Goal: Transaction & Acquisition: Purchase product/service

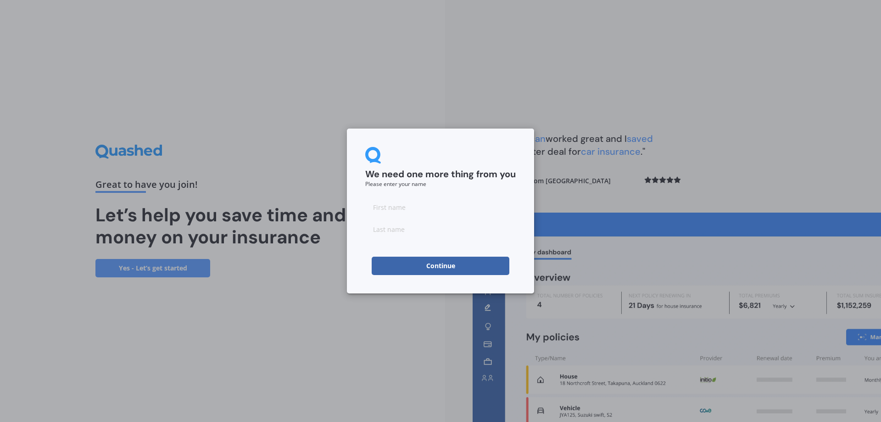
click at [429, 217] on div at bounding box center [440, 218] width 151 height 40
click at [432, 209] on input at bounding box center [440, 207] width 151 height 18
type input "[PERSON_NAME]"
type input "Tilbury"
click button "Continue" at bounding box center [441, 266] width 138 height 18
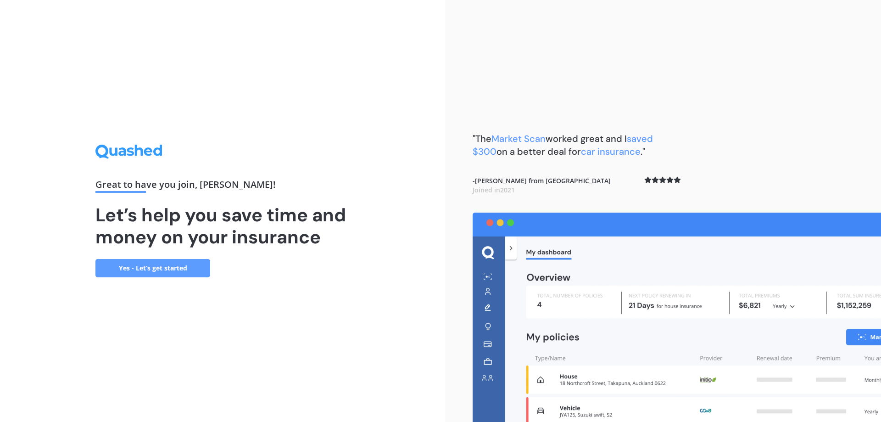
click at [147, 268] on link "Yes - Let’s get started" at bounding box center [152, 268] width 115 height 18
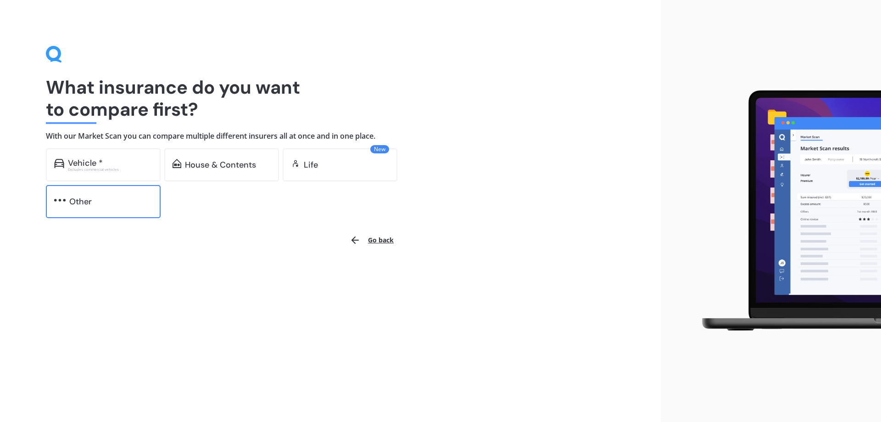
click at [93, 201] on div "Other" at bounding box center [110, 201] width 83 height 9
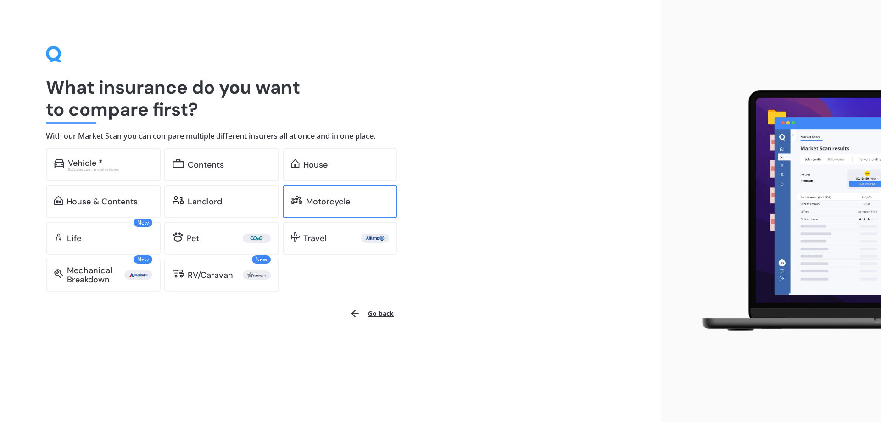
click at [355, 195] on div "Motorcycle" at bounding box center [340, 201] width 115 height 33
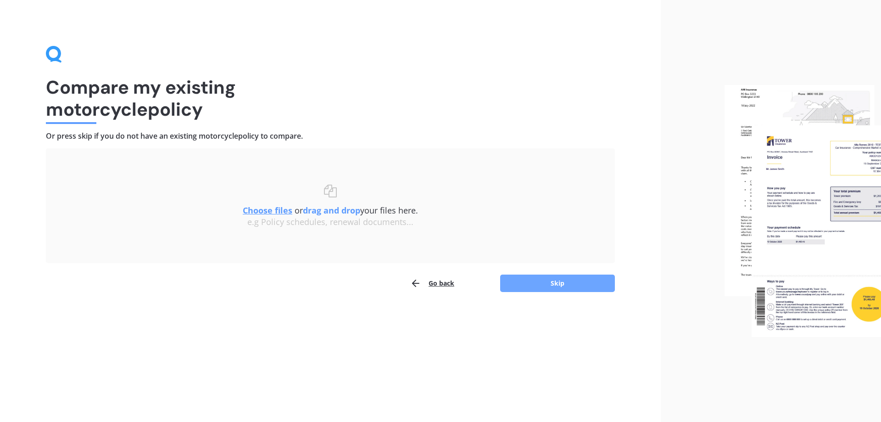
click at [553, 276] on button "Skip" at bounding box center [557, 282] width 115 height 17
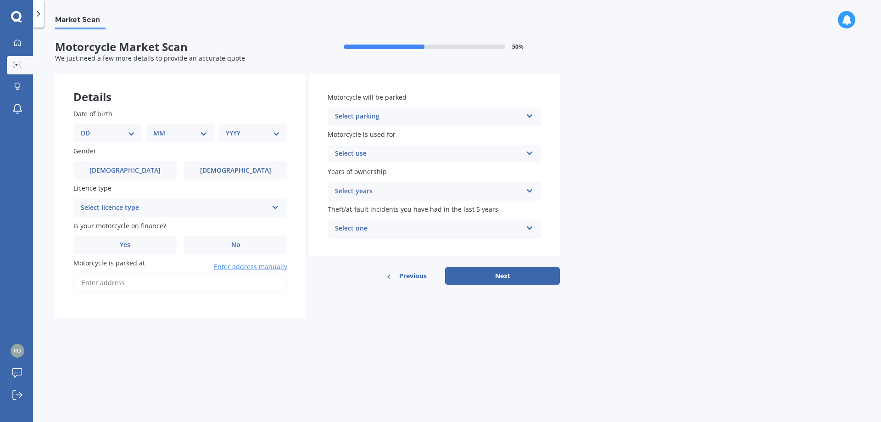
click at [87, 137] on select "DD 01 02 03 04 05 06 07 08 09 10 11 12 13 14 15 16 17 18 19 20 21 22 23 24 25 2…" at bounding box center [108, 133] width 54 height 10
select select "04"
click at [88, 128] on select "DD 01 02 03 04 05 06 07 08 09 10 11 12 13 14 15 16 17 18 19 20 21 22 23 24 25 2…" at bounding box center [108, 133] width 54 height 10
click at [172, 129] on select "MM 01 02 03 04 05 06 07 08 09 10 11 12" at bounding box center [182, 133] width 50 height 10
select select "09"
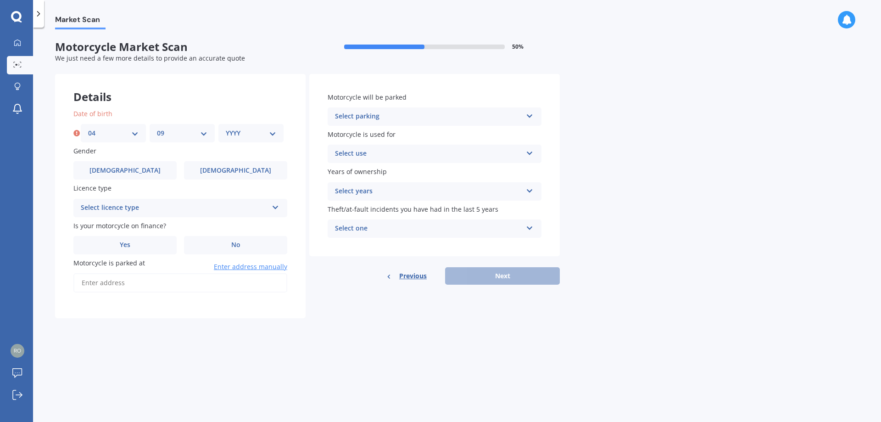
click at [157, 128] on select "MM 01 02 03 04 05 06 07 08 09 10 11 12" at bounding box center [182, 133] width 50 height 10
click at [246, 130] on select "YYYY 2025 2024 2023 2022 2021 2020 2019 2018 2017 2016 2015 2014 2013 2012 2011…" at bounding box center [251, 133] width 50 height 10
select select "1984"
click at [226, 128] on select "YYYY 2025 2024 2023 2022 2021 2020 2019 2018 2017 2016 2015 2014 2013 2012 2011…" at bounding box center [251, 133] width 50 height 10
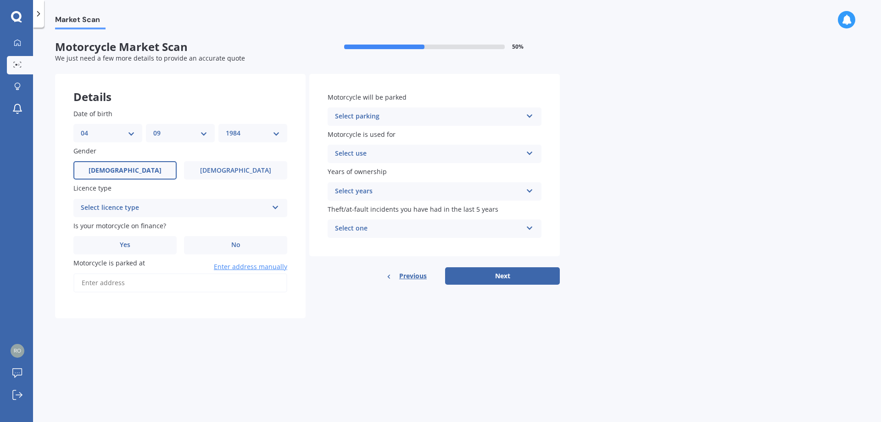
click at [120, 172] on span "[DEMOGRAPHIC_DATA]" at bounding box center [125, 171] width 73 height 8
click at [0, 0] on input "[DEMOGRAPHIC_DATA]" at bounding box center [0, 0] width 0 height 0
click at [121, 204] on div "Select licence type" at bounding box center [174, 207] width 187 height 11
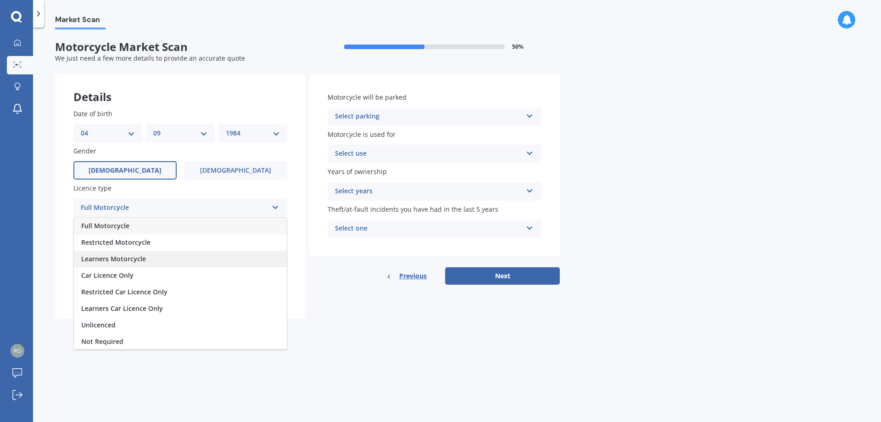
click at [122, 254] on span "Learners Motorcycle" at bounding box center [113, 258] width 65 height 9
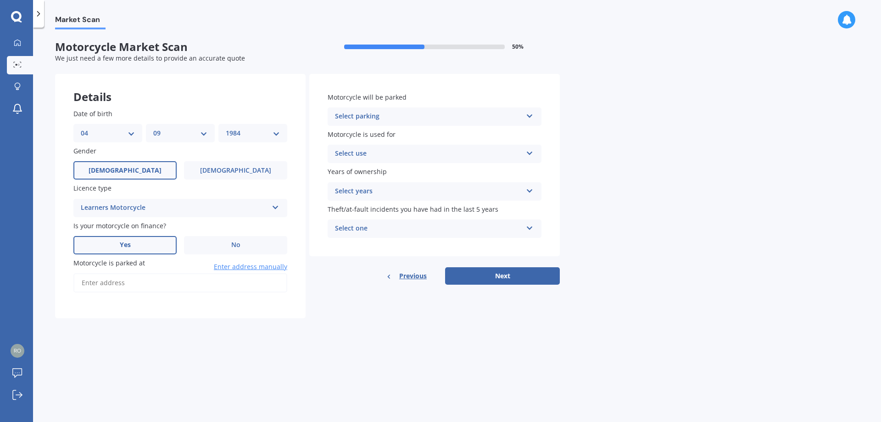
click at [145, 250] on label "Yes" at bounding box center [124, 245] width 103 height 18
click at [0, 0] on input "Yes" at bounding box center [0, 0] width 0 height 0
click at [176, 284] on input "Motorcycle is parked at" at bounding box center [180, 282] width 214 height 19
click at [210, 292] on input "9 bremri" at bounding box center [180, 282] width 214 height 19
type input "[STREET_ADDRESS][PERSON_NAME]"
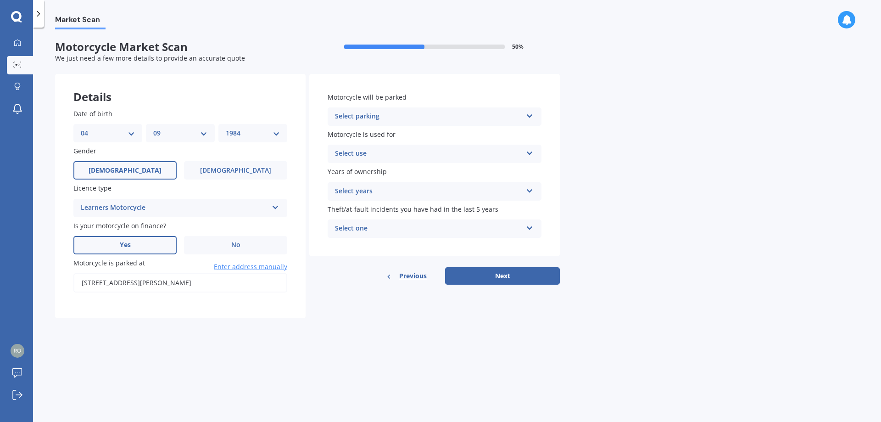
click at [370, 113] on div "Select parking" at bounding box center [428, 116] width 187 height 11
click at [388, 133] on div "In a garage" at bounding box center [434, 134] width 213 height 17
click at [436, 153] on div "Select use" at bounding box center [428, 153] width 187 height 11
click at [406, 169] on div "Recreational riding" at bounding box center [434, 171] width 213 height 17
click at [396, 172] on label "Years of ownership" at bounding box center [433, 172] width 210 height 10
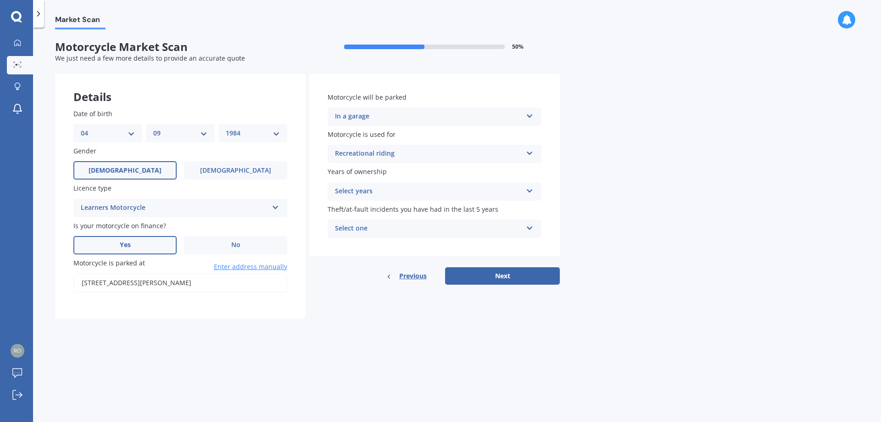
click at [370, 153] on div "Recreational riding" at bounding box center [428, 153] width 187 height 11
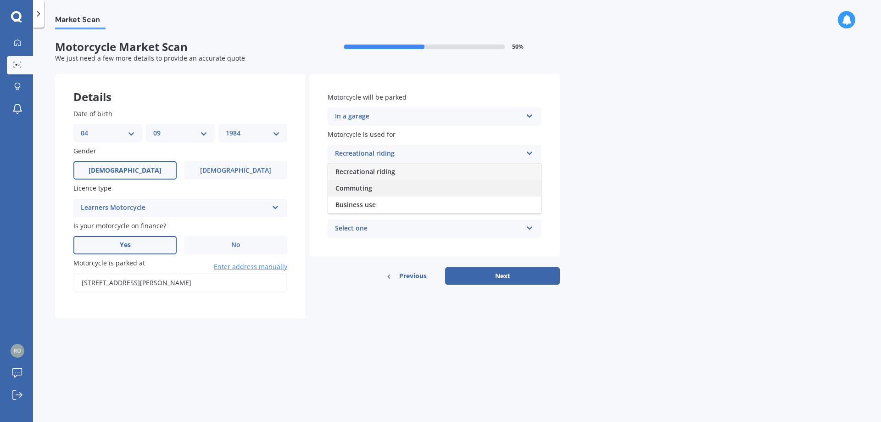
click at [354, 189] on span "Commuting" at bounding box center [353, 188] width 37 height 9
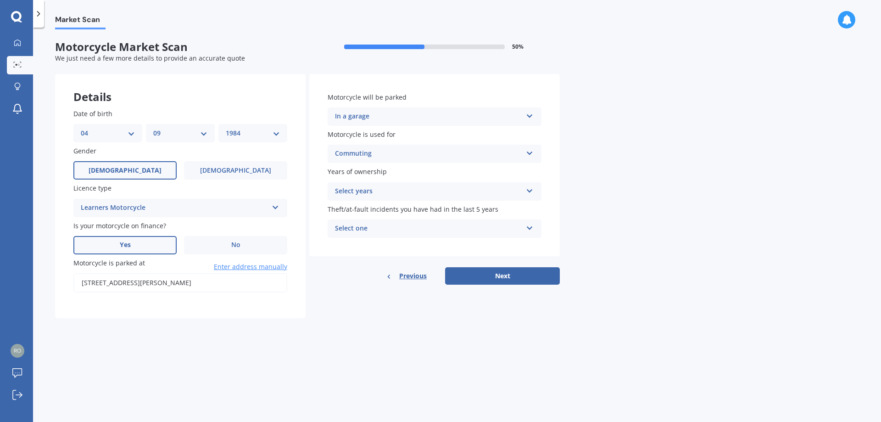
click at [367, 195] on div "Select years" at bounding box center [428, 191] width 187 height 11
click at [355, 229] on div "1" at bounding box center [434, 226] width 213 height 17
click at [362, 233] on div "Select one" at bounding box center [428, 228] width 187 height 11
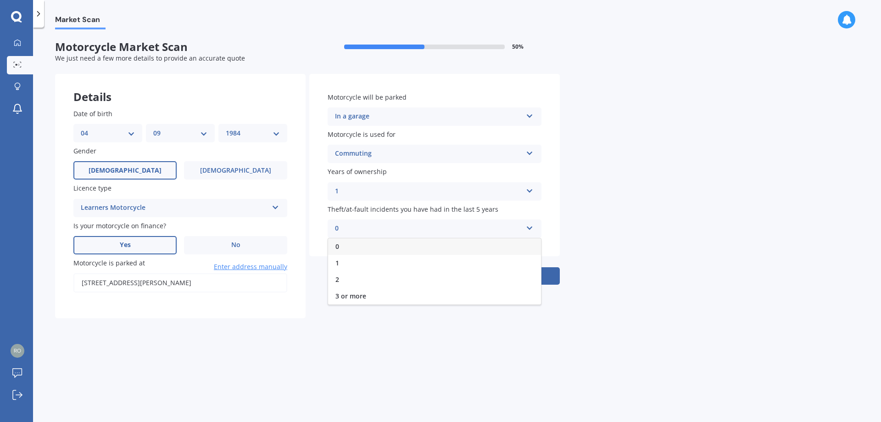
click at [352, 245] on div "0" at bounding box center [434, 246] width 213 height 17
click at [501, 274] on button "Next" at bounding box center [502, 275] width 115 height 17
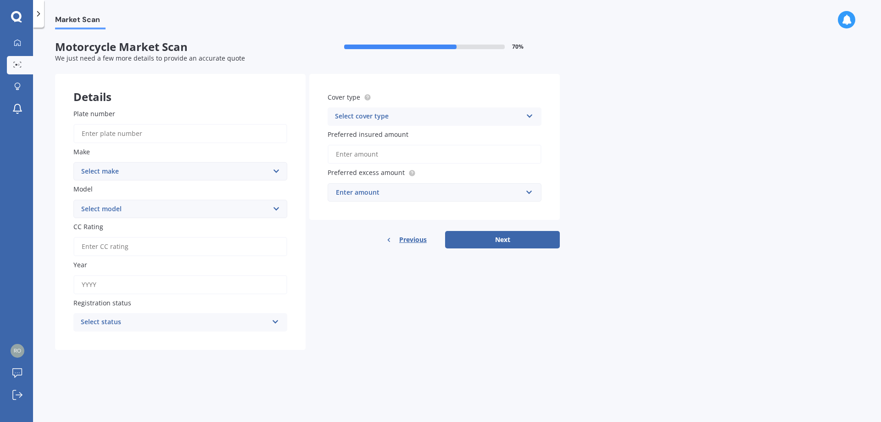
click at [399, 112] on div "Select cover type" at bounding box center [428, 116] width 187 height 11
click at [361, 167] on span "Third Party" at bounding box center [352, 167] width 35 height 9
click at [369, 119] on div "Third Party" at bounding box center [428, 116] width 187 height 11
click at [363, 138] on span "Comprehensive" at bounding box center [359, 134] width 49 height 9
click at [397, 153] on input "Preferred insured amount" at bounding box center [435, 154] width 214 height 19
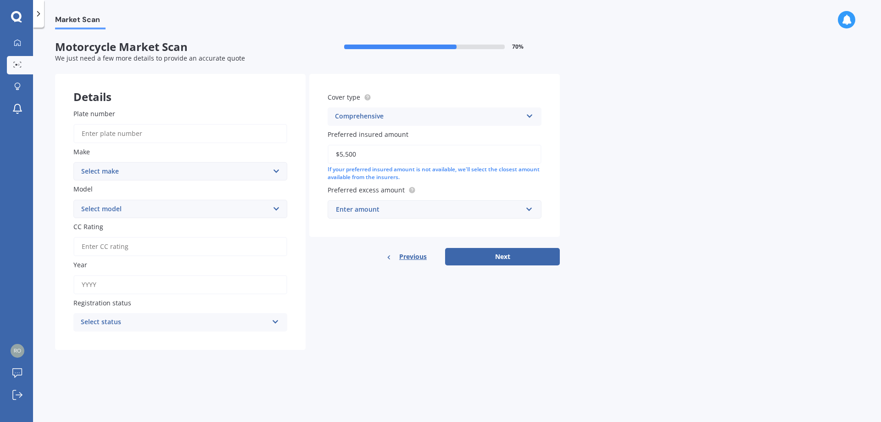
type input "$5,500"
click at [379, 203] on input "text" at bounding box center [432, 209] width 206 height 17
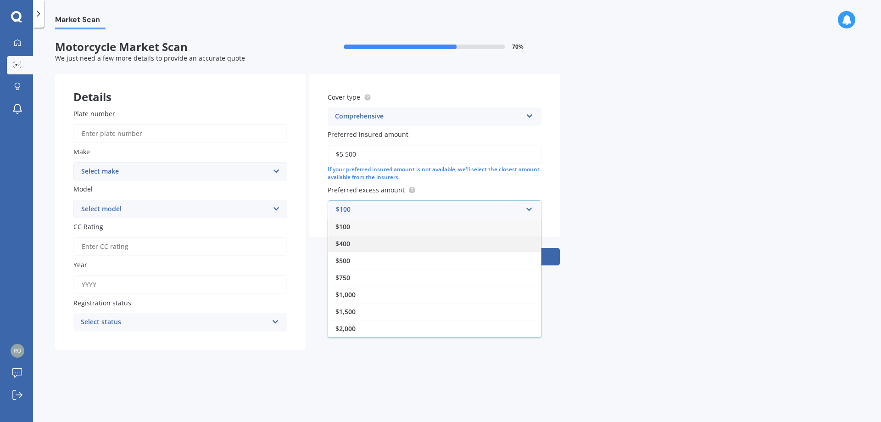
click at [351, 245] on div "$400" at bounding box center [434, 243] width 213 height 17
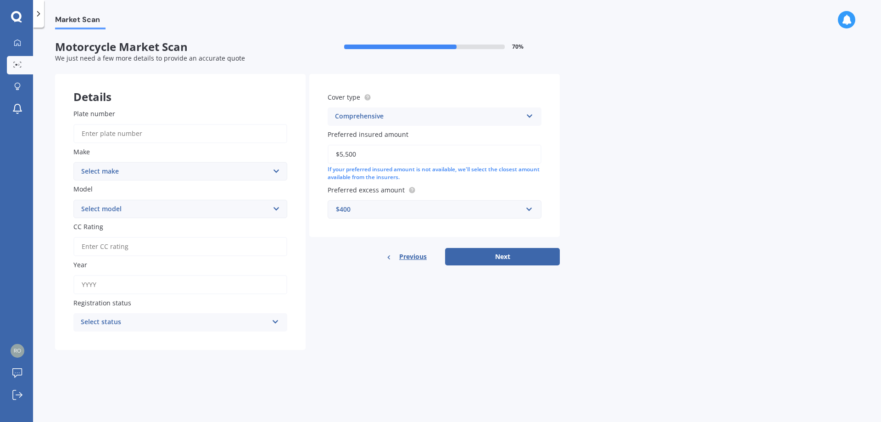
click at [106, 136] on input "Plate number" at bounding box center [180, 133] width 214 height 19
click at [122, 134] on input "a4zpu" at bounding box center [180, 133] width 214 height 19
type input "a4zpu"
click at [102, 168] on select "Select make Ace Adly Aeon AJP American Iron Horse Aprilia Arrow Baotian [PERSON…" at bounding box center [180, 171] width 214 height 18
select select "Suzuki"
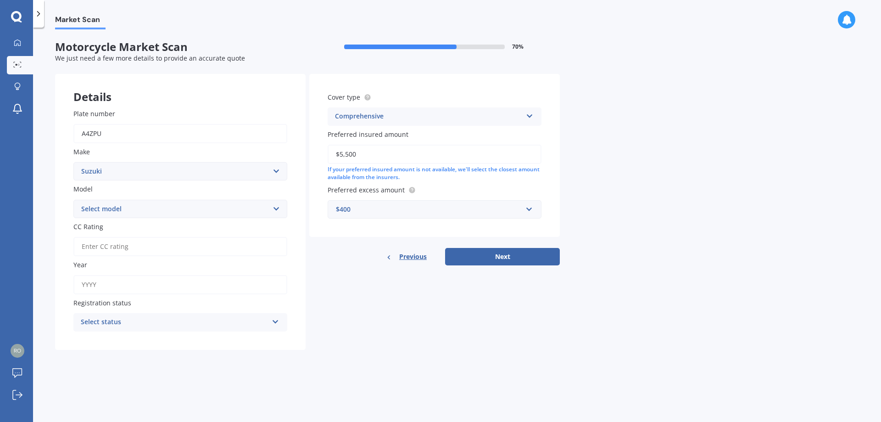
click at [73, 162] on select "Select make Ace Adly Aeon AJP American Iron Horse Aprilia Arrow Baotian [PERSON…" at bounding box center [180, 171] width 214 height 18
click at [120, 210] on select "Select model" at bounding box center [180, 209] width 214 height 18
select select "Gladius"
click at [73, 200] on select "Select model AC AD AN AX AZ B-King Bandit Boulevard Classic Boulevard Muscle Bo…" at bounding box center [180, 209] width 214 height 18
click at [110, 239] on input "CC Rating" at bounding box center [180, 246] width 214 height 19
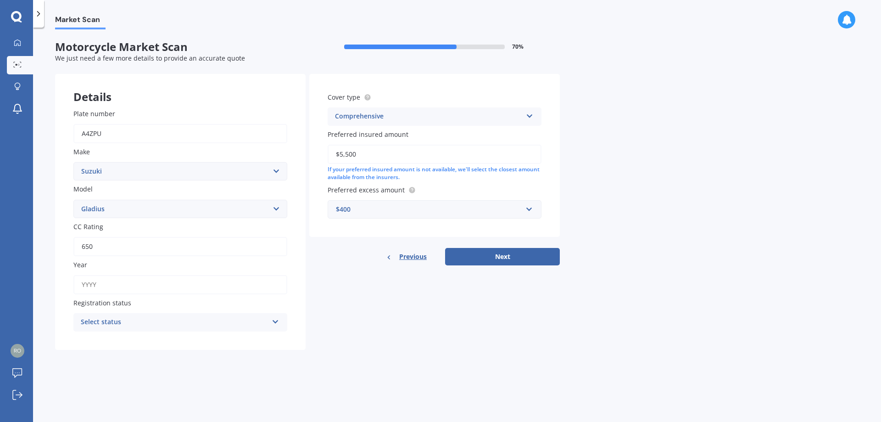
type input "650"
click at [97, 280] on input "Year" at bounding box center [180, 284] width 214 height 19
type input "2015"
click at [96, 313] on div "Select status Road registered Registration pending Not required" at bounding box center [180, 322] width 214 height 18
click at [130, 340] on span "Road registered" at bounding box center [106, 339] width 50 height 9
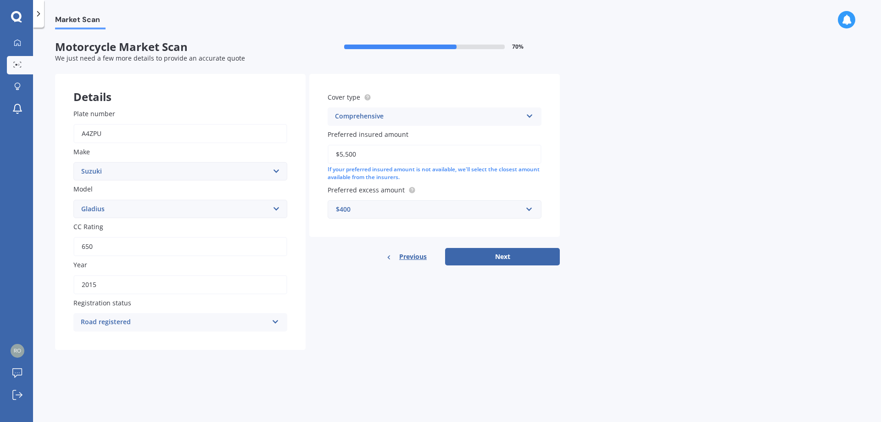
click at [410, 332] on div "Details Plate number a4zpu Make Select make Ace Adly Aeon AJP American Iron Hor…" at bounding box center [307, 212] width 505 height 276
click at [505, 258] on button "Next" at bounding box center [502, 256] width 115 height 17
select select "04"
select select "09"
select select "1984"
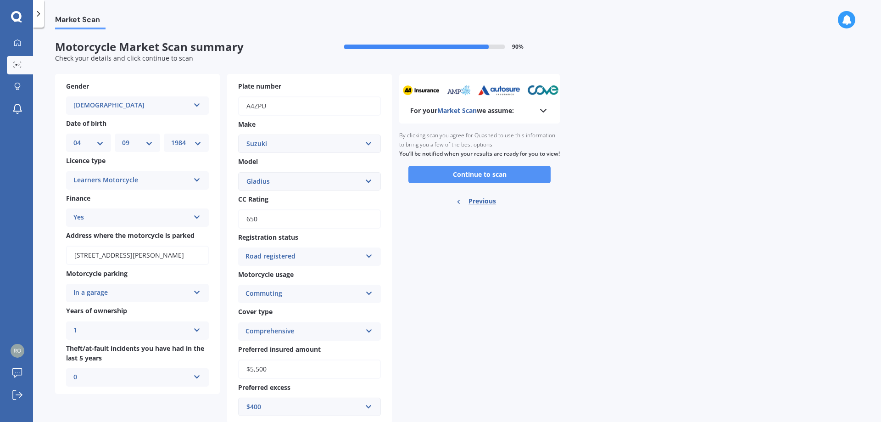
click at [502, 183] on button "Continue to scan" at bounding box center [479, 174] width 142 height 17
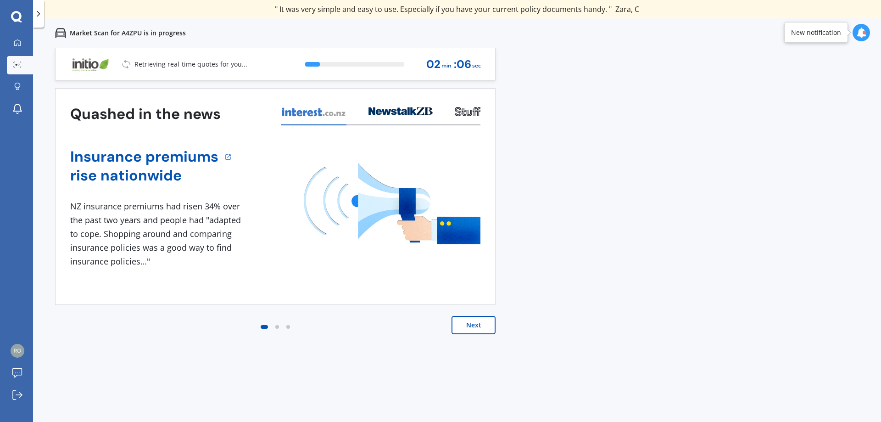
click at [39, 10] on icon at bounding box center [38, 13] width 9 height 9
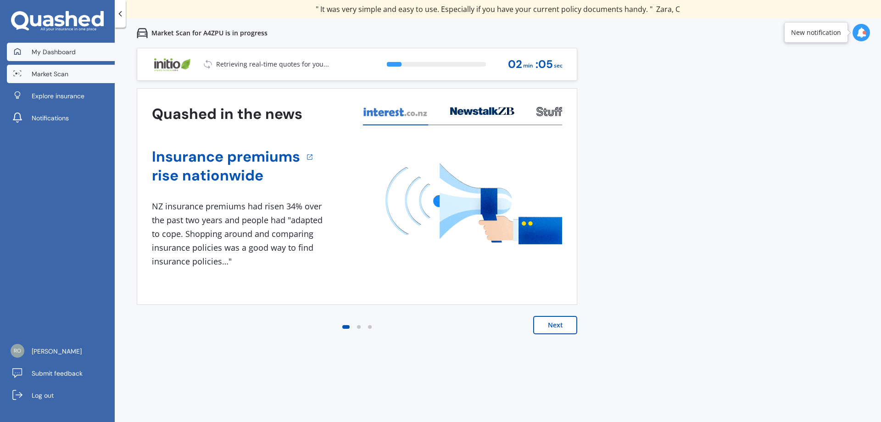
click at [72, 43] on link "My Dashboard" at bounding box center [61, 52] width 108 height 18
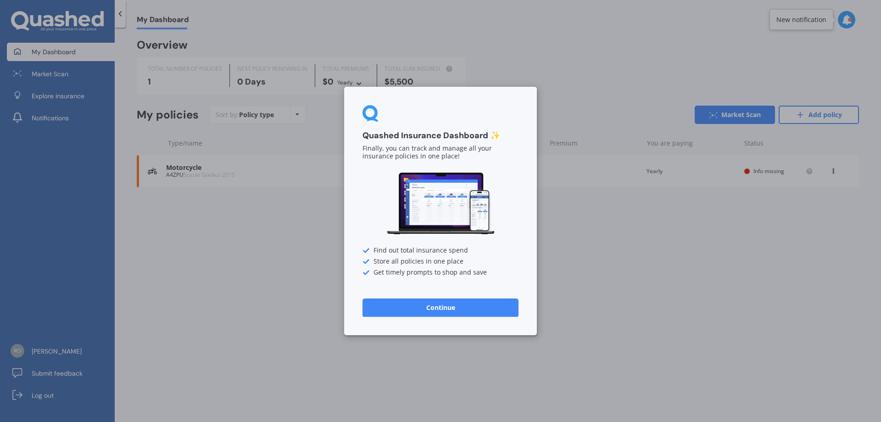
click at [441, 307] on button "Continue" at bounding box center [441, 307] width 156 height 18
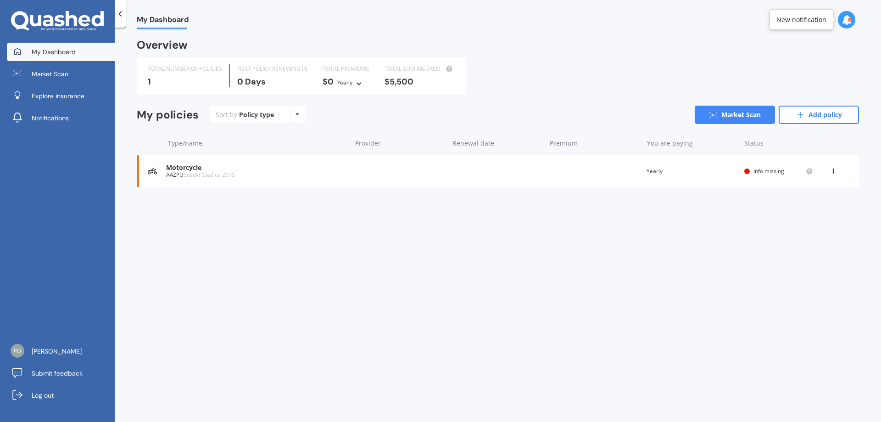
drag, startPoint x: 51, startPoint y: 67, endPoint x: 54, endPoint y: 56, distance: 11.5
click at [50, 67] on link "Market Scan" at bounding box center [61, 74] width 108 height 18
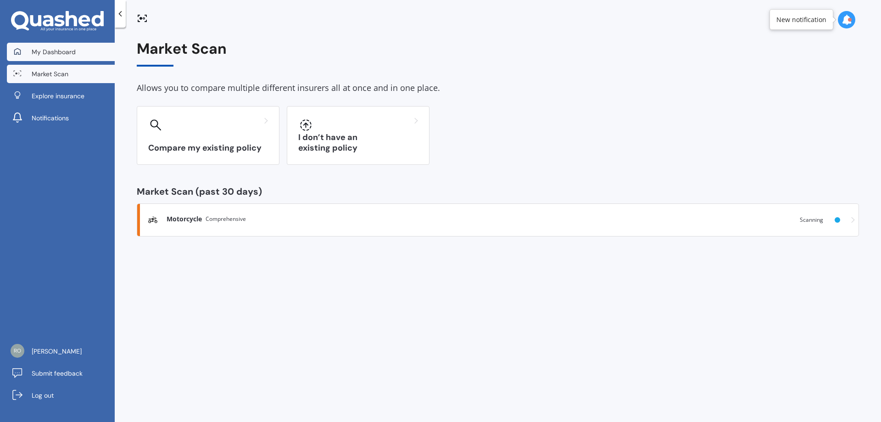
click at [66, 51] on span "My Dashboard" at bounding box center [54, 51] width 44 height 9
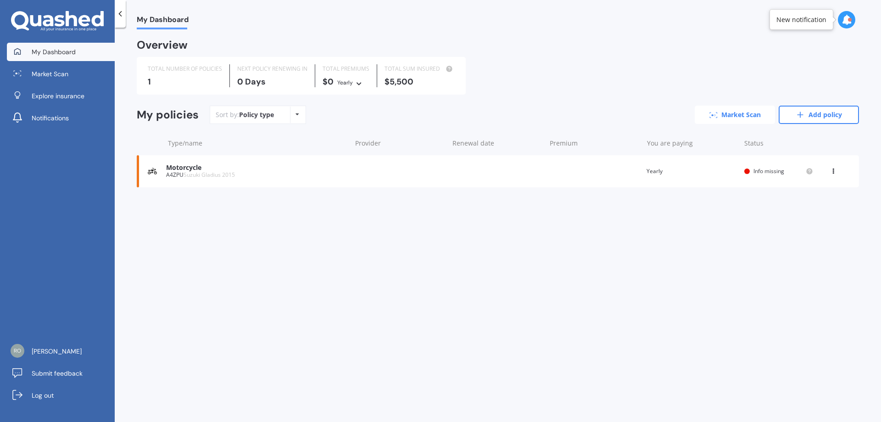
click at [735, 108] on link "Market Scan" at bounding box center [735, 115] width 80 height 18
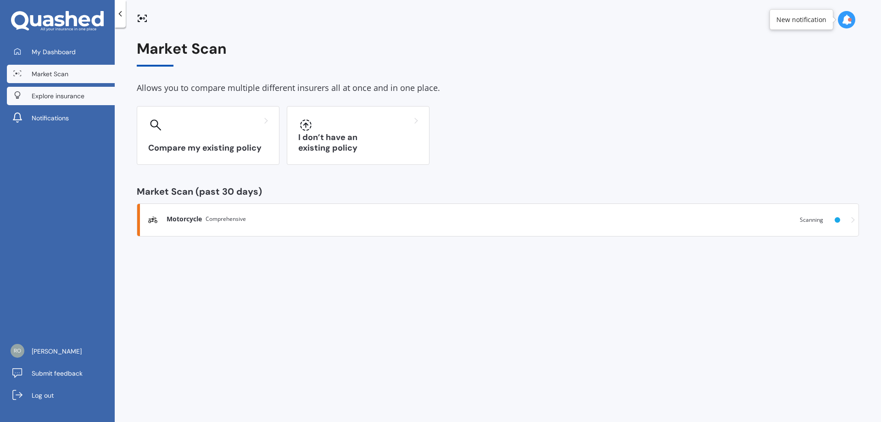
click at [56, 100] on span "Explore insurance" at bounding box center [58, 95] width 53 height 9
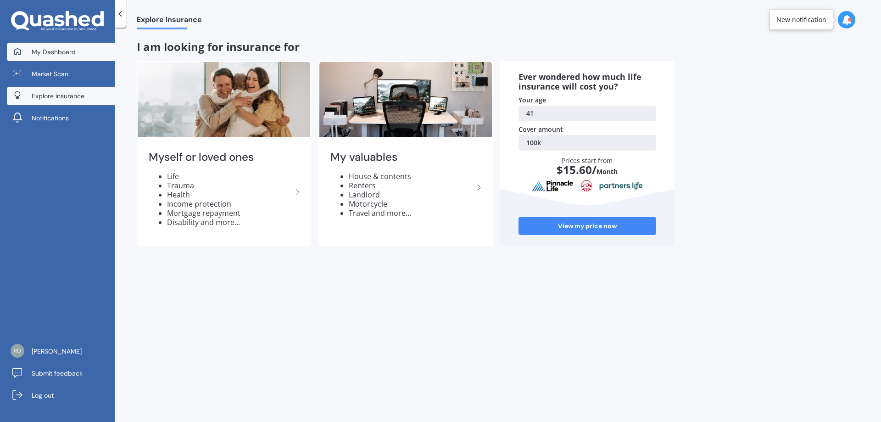
click at [61, 51] on span "My Dashboard" at bounding box center [54, 51] width 44 height 9
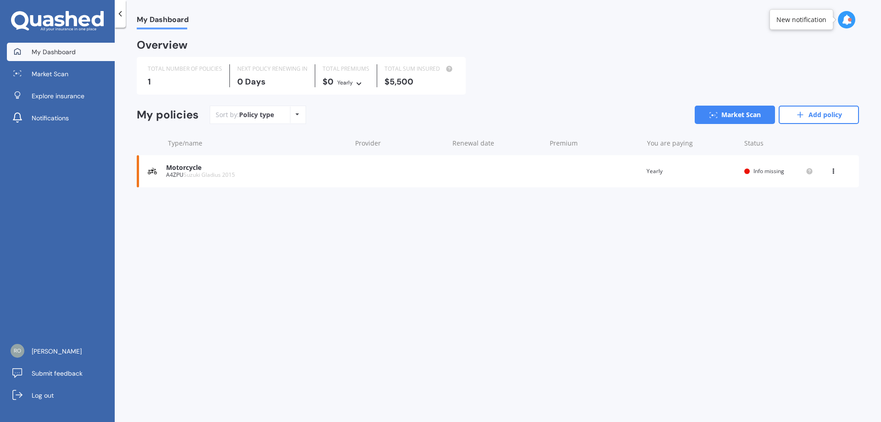
click at [743, 176] on div "Motorcycle A4ZPU Suzuki Gladius 2015 Renewal date Premium You are paying Yearly…" at bounding box center [498, 171] width 722 height 32
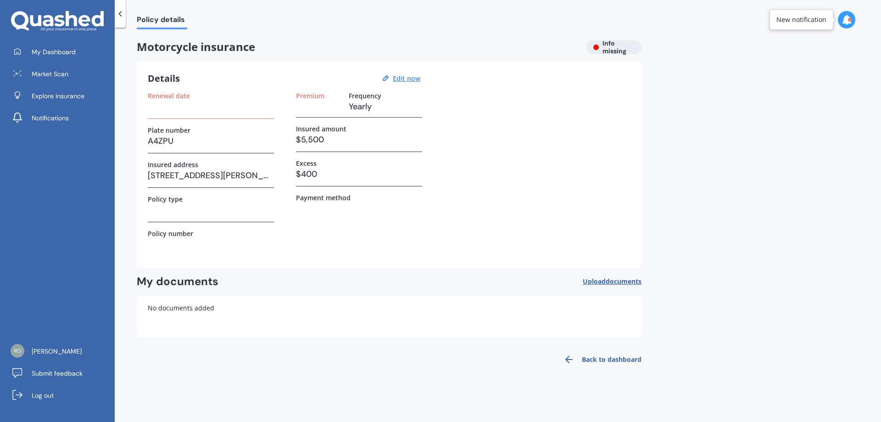
click at [604, 40] on div "Motorcycle insurance Info missing" at bounding box center [389, 47] width 505 height 14
click at [596, 51] on div "Motorcycle insurance Info missing" at bounding box center [389, 47] width 505 height 14
click at [157, 108] on h3 at bounding box center [211, 107] width 126 height 14
click at [171, 46] on span "Motorcycle insurance" at bounding box center [358, 46] width 442 height 13
click at [843, 16] on icon at bounding box center [847, 20] width 10 height 10
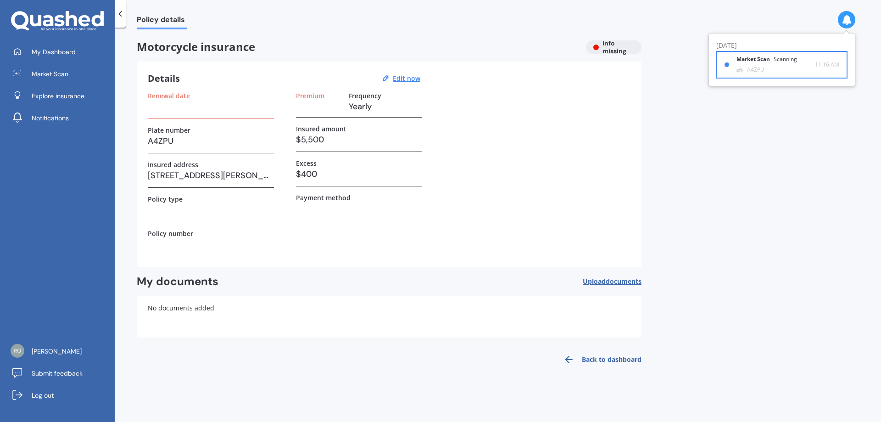
click at [765, 63] on div "Market Scan Scanning" at bounding box center [773, 61] width 72 height 10
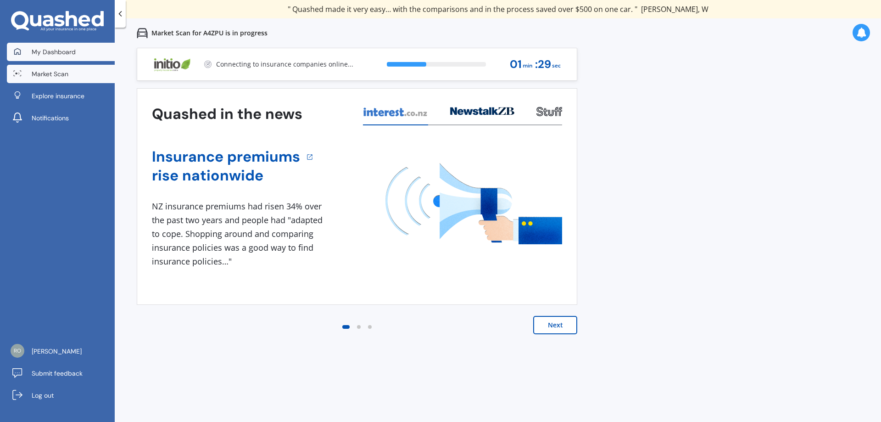
click at [58, 50] on span "My Dashboard" at bounding box center [54, 51] width 44 height 9
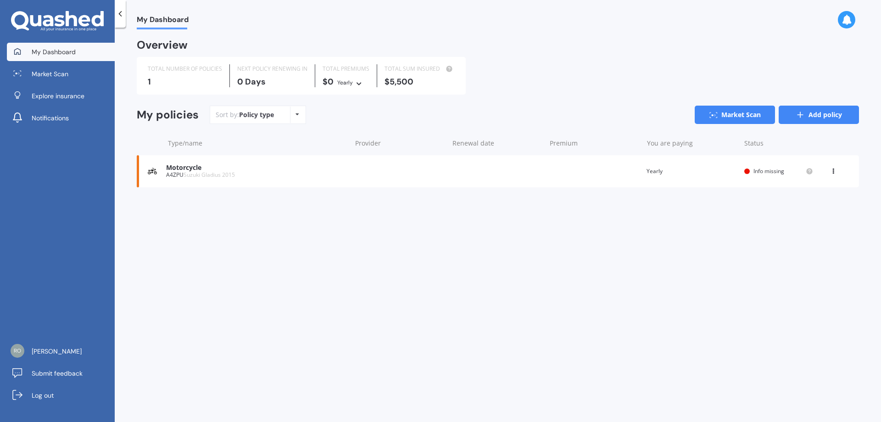
click at [834, 121] on link "Add policy" at bounding box center [819, 115] width 80 height 18
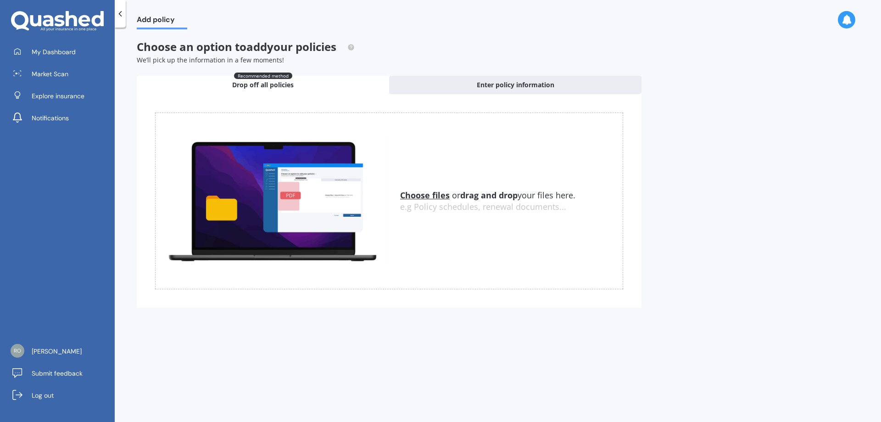
click at [487, 202] on div "e.g Policy schedules, renewal documents..." at bounding box center [511, 207] width 223 height 10
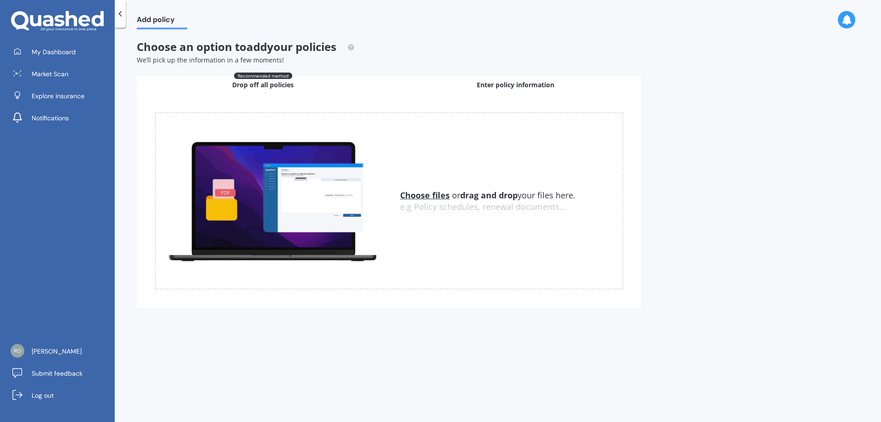
click at [490, 88] on span "Enter policy information" at bounding box center [516, 84] width 78 height 9
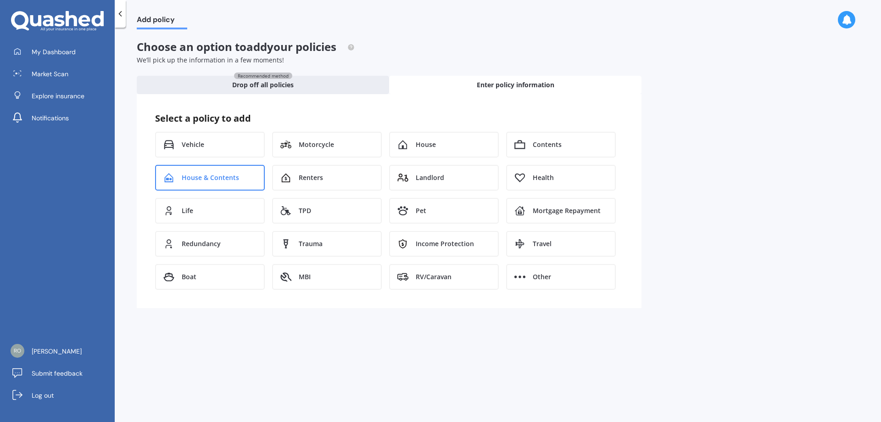
click at [228, 179] on span "House & Contents" at bounding box center [210, 177] width 57 height 9
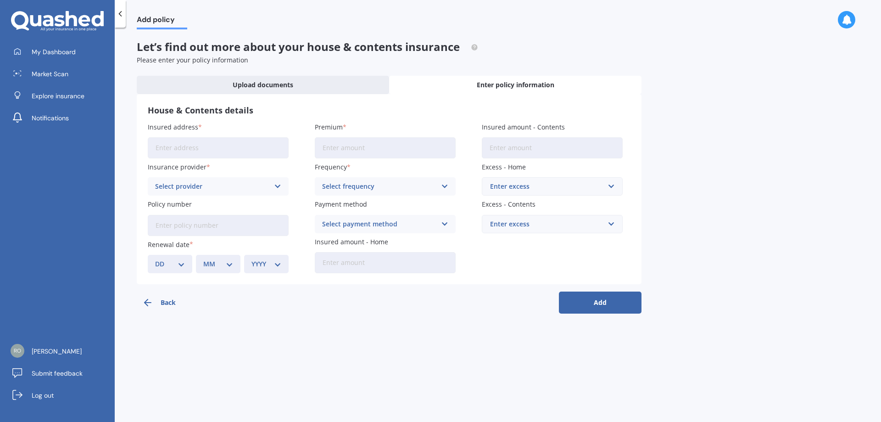
click at [218, 145] on input "Insured address" at bounding box center [218, 147] width 141 height 21
type input "[STREET_ADDRESS][PERSON_NAME]"
click at [238, 188] on div "Select provider" at bounding box center [212, 186] width 114 height 10
click at [244, 174] on div "Insurance provider AA AA AMI AMP ANZ ASB Ando BNZ Co-Operative Bank FMG Initio …" at bounding box center [218, 178] width 141 height 33
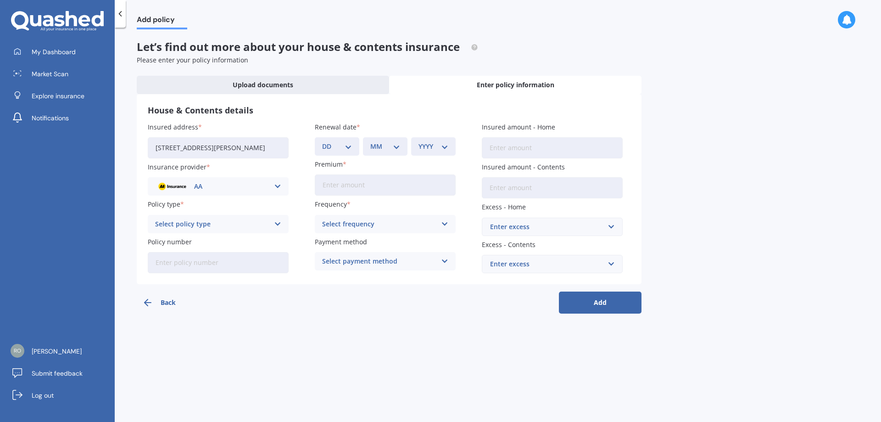
click at [239, 195] on div "AA AA AMI AMP ANZ ASB Ando BNZ Co-Operative Bank FMG Initio Kiwibank Lantern MA…" at bounding box center [218, 186] width 141 height 18
click at [280, 112] on h3 "House & Contents details" at bounding box center [389, 110] width 483 height 11
click at [144, 10] on div "Add policy" at bounding box center [156, 14] width 61 height 29
click at [145, 17] on span "Add policy" at bounding box center [162, 21] width 50 height 12
click at [171, 306] on button "Back" at bounding box center [178, 302] width 83 height 22
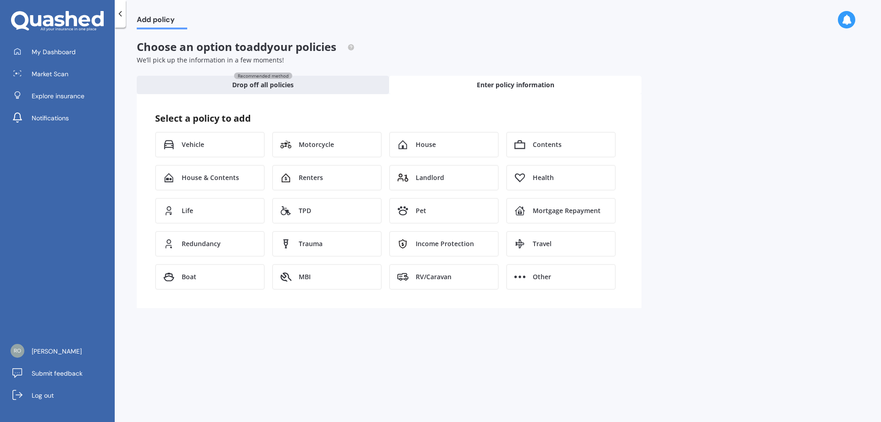
click at [73, 16] on icon at bounding box center [71, 18] width 11 height 15
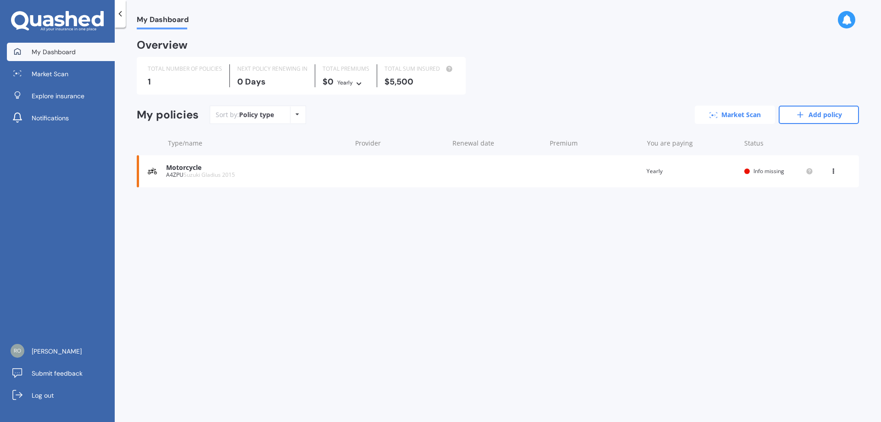
click at [758, 117] on link "Market Scan" at bounding box center [735, 115] width 80 height 18
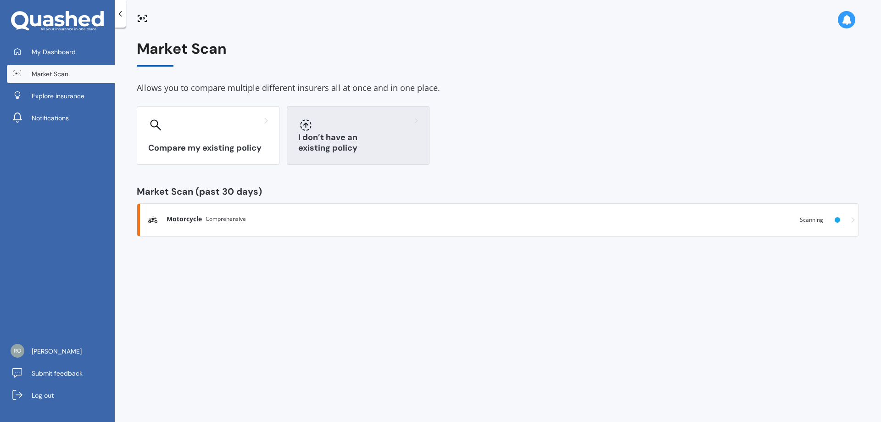
click at [340, 125] on div at bounding box center [358, 124] width 120 height 15
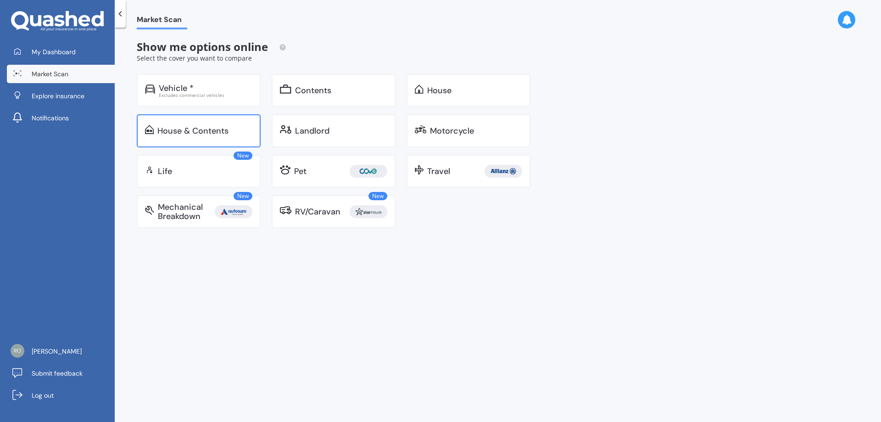
click at [220, 127] on div "House & Contents" at bounding box center [192, 130] width 71 height 9
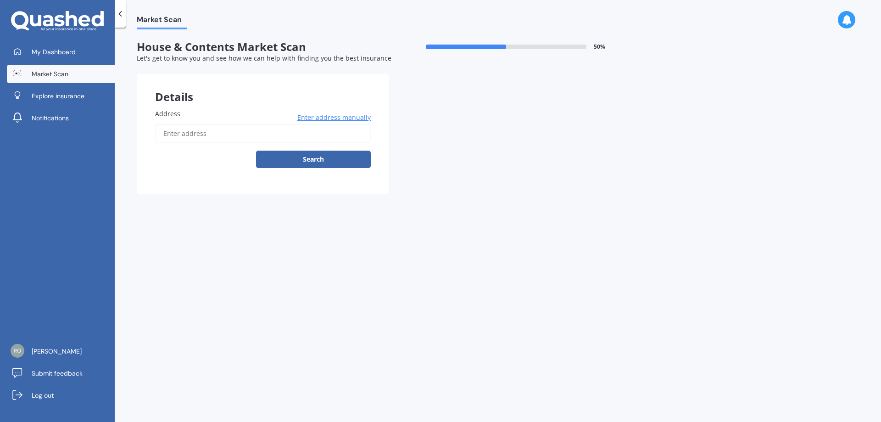
click at [246, 138] on input "Address" at bounding box center [263, 133] width 216 height 19
type input "[STREET_ADDRESS][PERSON_NAME]"
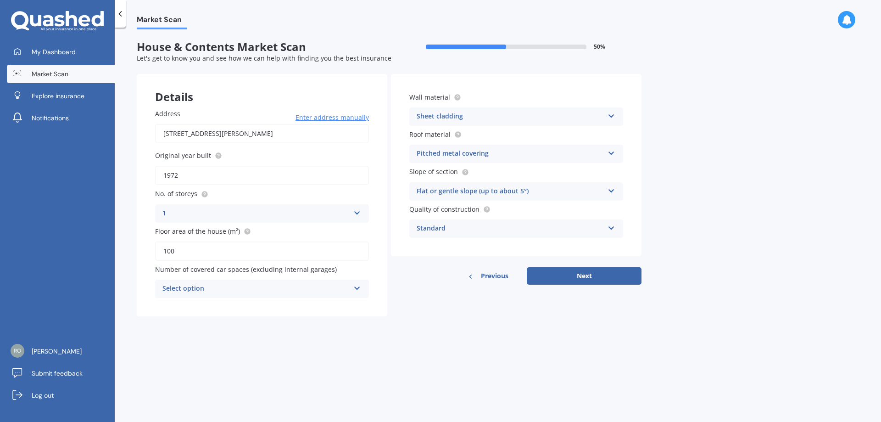
click at [329, 290] on div "Select option" at bounding box center [255, 288] width 187 height 11
click at [218, 324] on div "1" at bounding box center [262, 323] width 213 height 17
click at [466, 119] on div "Sheet cladding" at bounding box center [510, 116] width 187 height 11
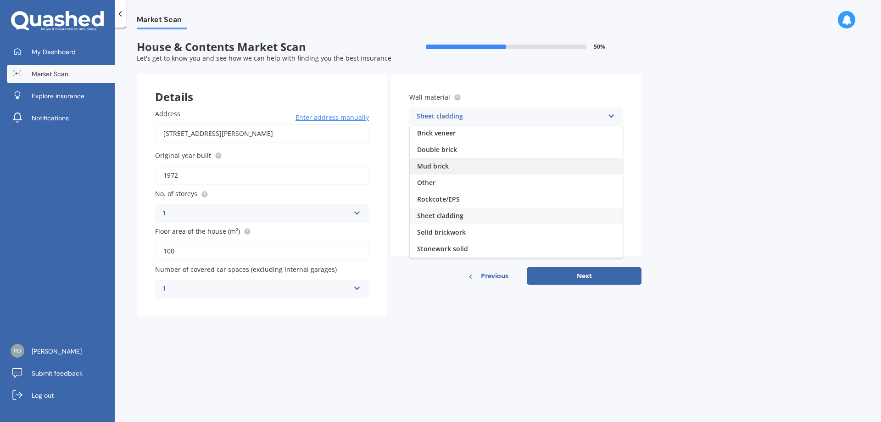
scroll to position [84, 0]
click at [487, 249] on span "Weatherboard/plank cladding" at bounding box center [464, 249] width 94 height 9
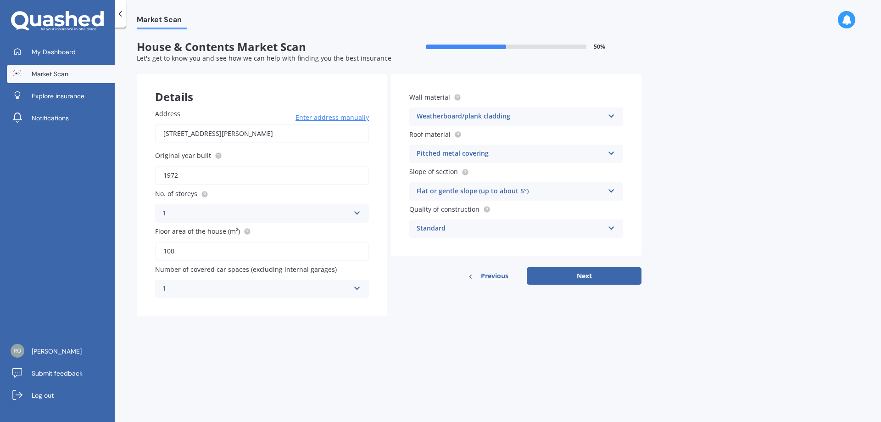
click at [468, 228] on div "Standard" at bounding box center [510, 228] width 187 height 11
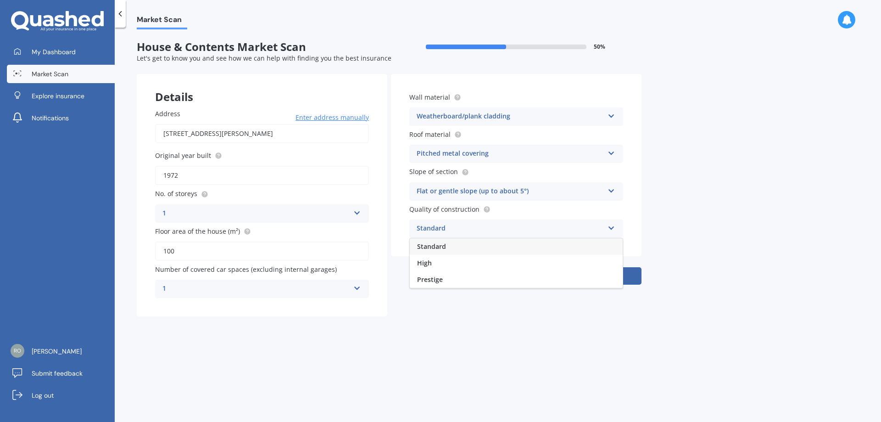
click at [468, 228] on div "Standard" at bounding box center [510, 228] width 187 height 11
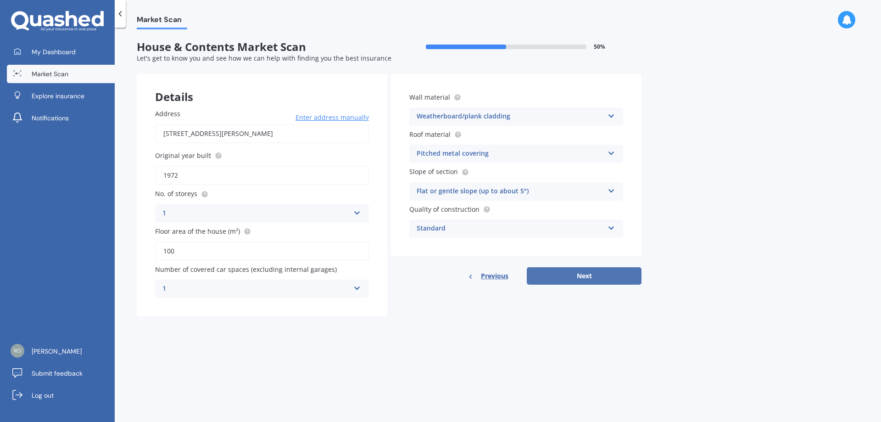
click at [551, 280] on button "Next" at bounding box center [584, 275] width 115 height 17
select select "04"
select select "09"
select select "1984"
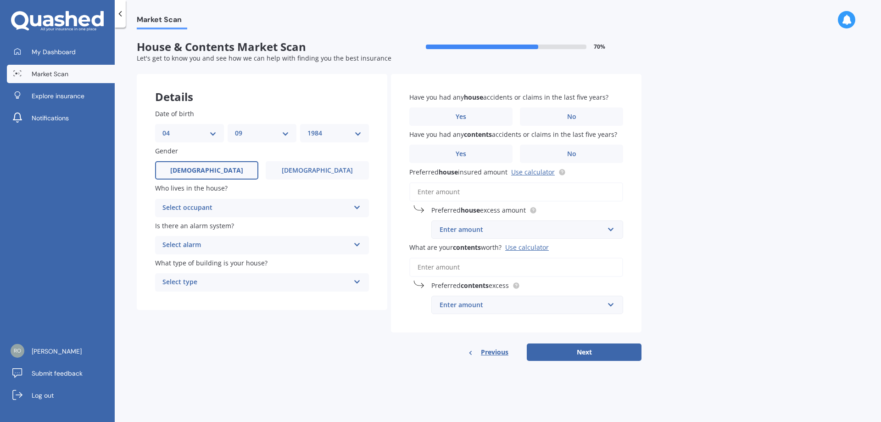
click at [226, 208] on div "Select occupant" at bounding box center [255, 207] width 187 height 11
click at [218, 225] on div "Owner" at bounding box center [262, 226] width 213 height 17
click at [215, 243] on div "Select alarm" at bounding box center [255, 245] width 187 height 11
click at [184, 295] on div "No" at bounding box center [262, 296] width 213 height 17
click at [225, 282] on div "Select type" at bounding box center [255, 282] width 187 height 11
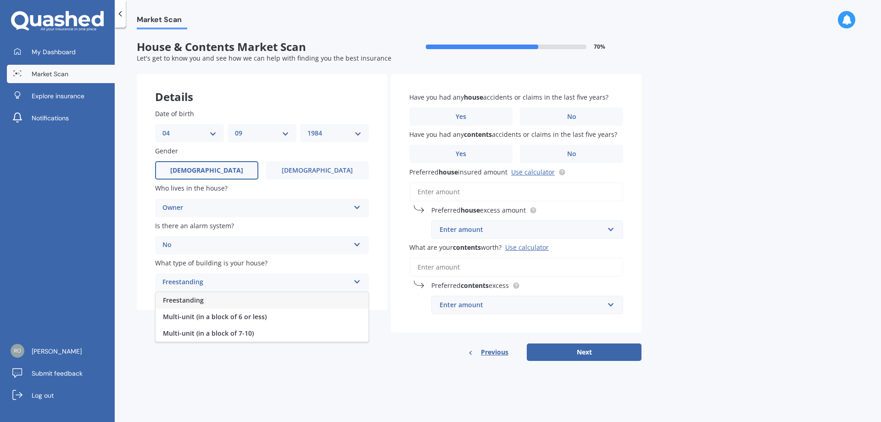
click at [229, 300] on div "Freestanding" at bounding box center [262, 300] width 213 height 17
click at [536, 117] on label "No" at bounding box center [571, 116] width 103 height 18
click at [0, 0] on input "No" at bounding box center [0, 0] width 0 height 0
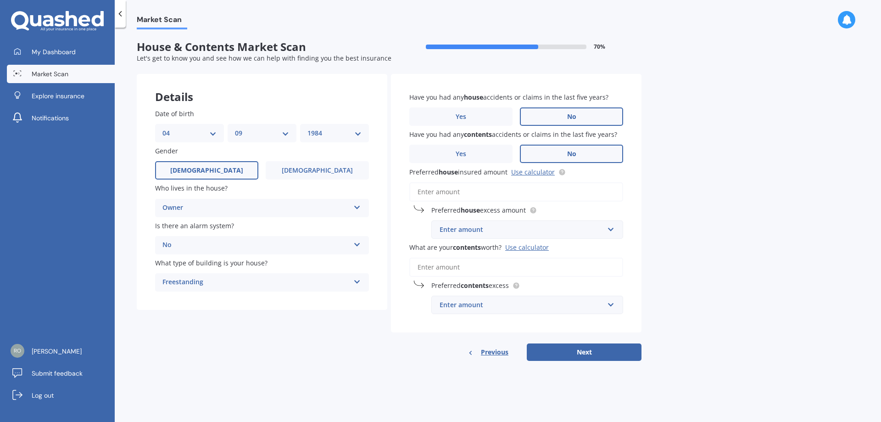
click at [592, 151] on label "No" at bounding box center [571, 154] width 103 height 18
click at [0, 0] on input "No" at bounding box center [0, 0] width 0 height 0
click at [488, 174] on span "Preferred house insured amount" at bounding box center [458, 171] width 98 height 9
click at [488, 182] on input "Preferred house insured amount Use calculator" at bounding box center [516, 191] width 214 height 19
click at [474, 196] on input "Preferred house insured amount Use calculator" at bounding box center [516, 191] width 214 height 19
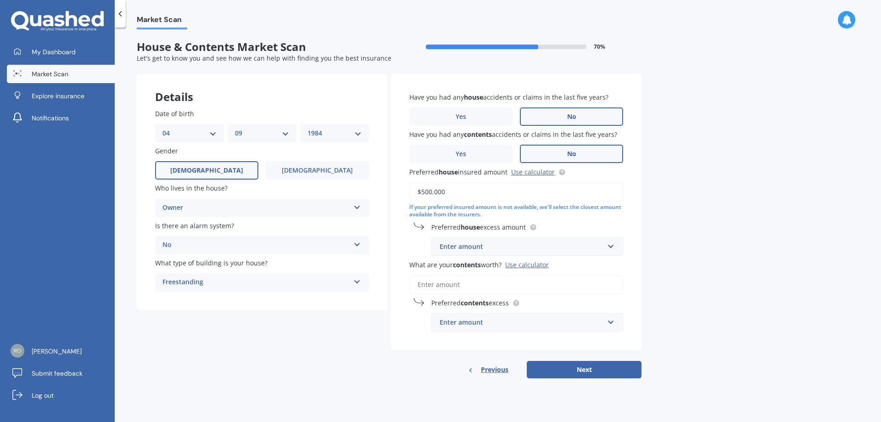
type input "$500,000"
click at [497, 246] on div "Enter amount" at bounding box center [522, 246] width 164 height 10
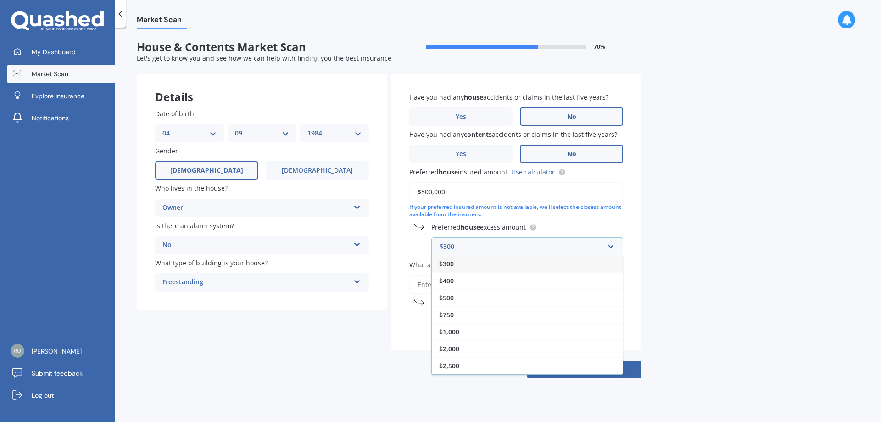
click at [473, 263] on div "$300" at bounding box center [527, 263] width 191 height 17
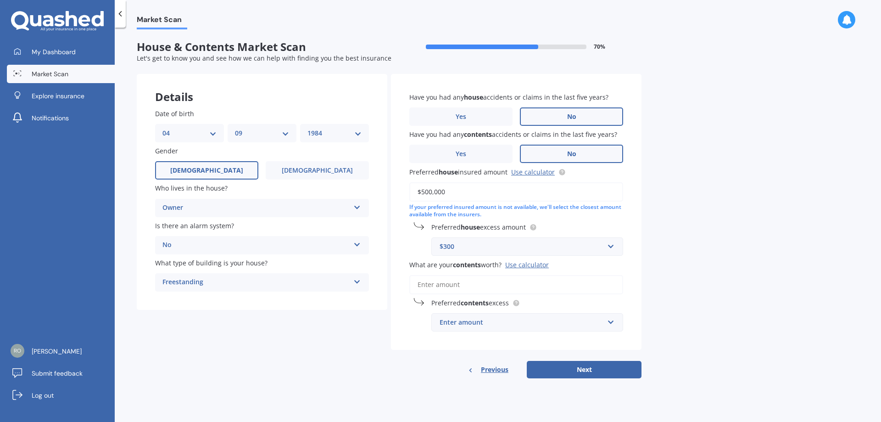
click at [469, 286] on input "What are your contents worth? Use calculator" at bounding box center [516, 284] width 214 height 19
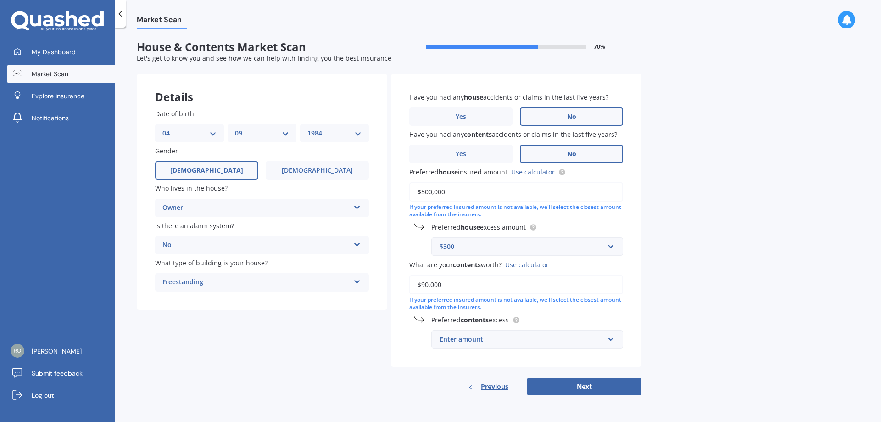
type input "$90,000"
click at [486, 338] on div "Enter amount" at bounding box center [522, 339] width 164 height 10
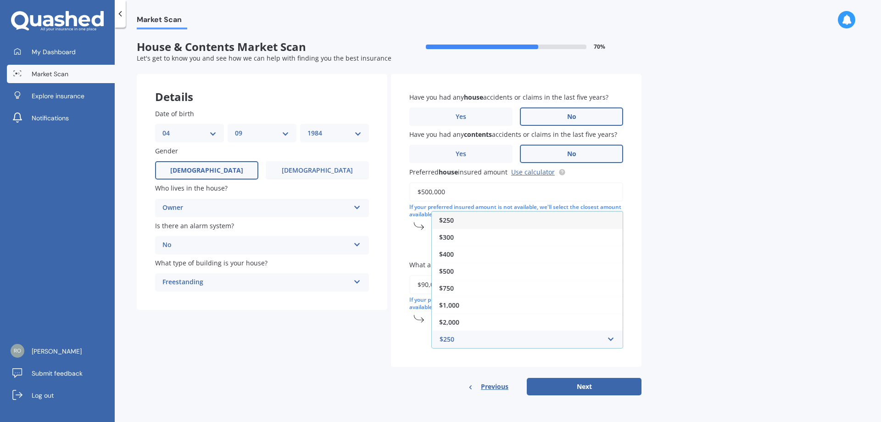
drag, startPoint x: 465, startPoint y: 234, endPoint x: 585, endPoint y: 373, distance: 182.8
click at [466, 234] on div "$300" at bounding box center [527, 237] width 191 height 17
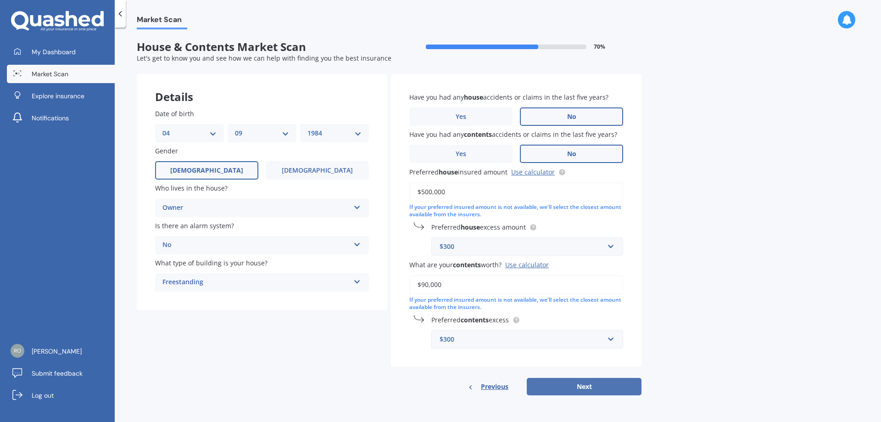
click at [572, 388] on button "Next" at bounding box center [584, 386] width 115 height 17
select select "04"
select select "09"
select select "1984"
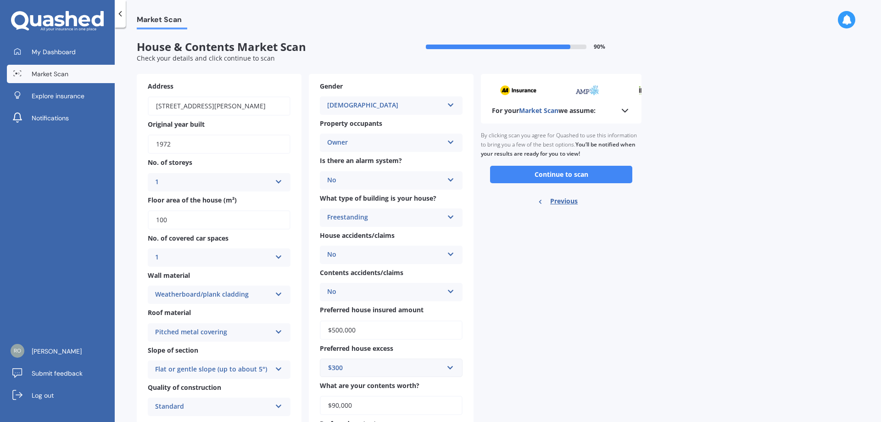
scroll to position [62, 0]
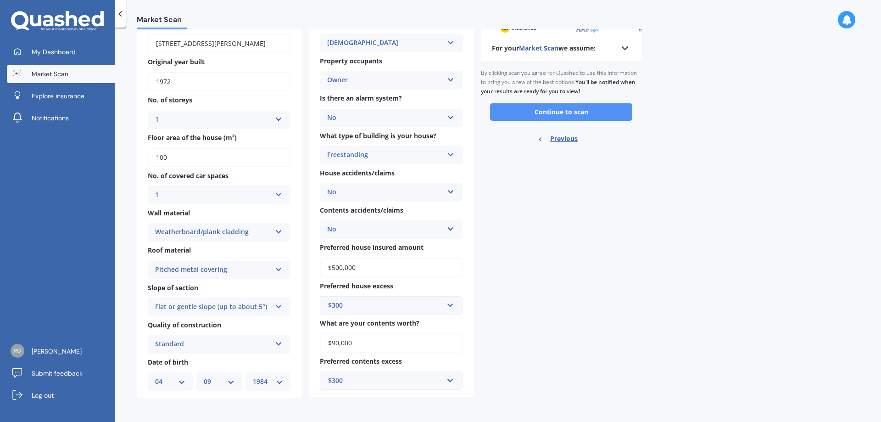
click at [536, 110] on button "Continue to scan" at bounding box center [561, 111] width 142 height 17
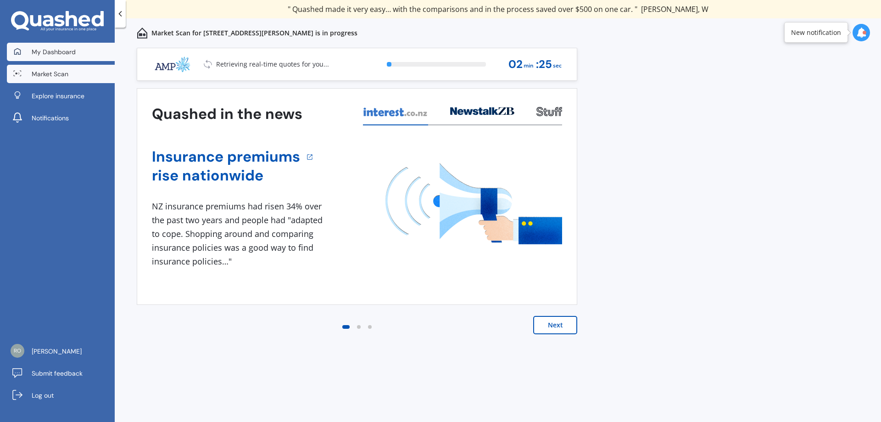
click at [46, 54] on span "My Dashboard" at bounding box center [54, 51] width 44 height 9
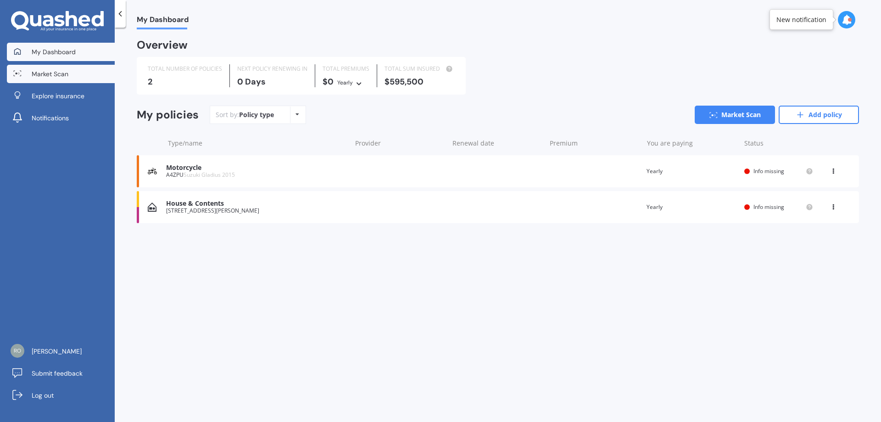
click at [47, 77] on span "Market Scan" at bounding box center [50, 73] width 37 height 9
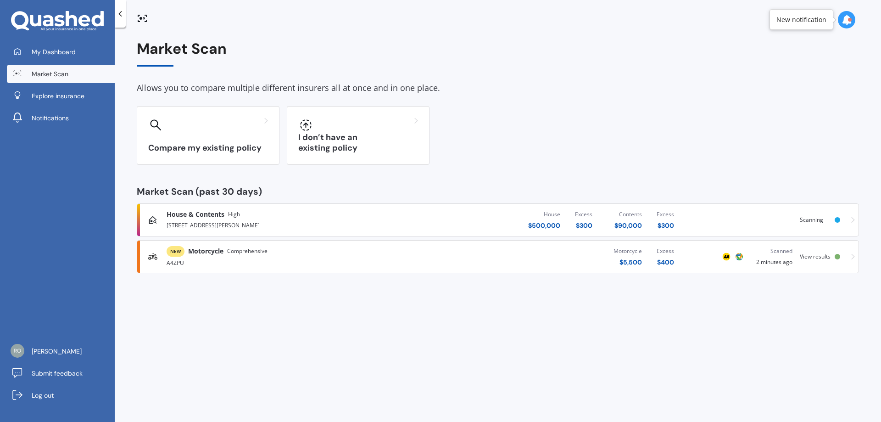
click at [819, 257] on span "View results" at bounding box center [815, 256] width 31 height 8
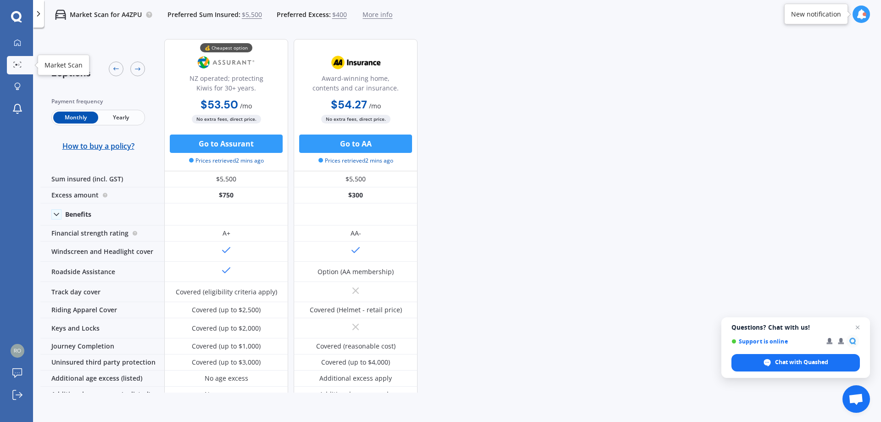
click at [18, 66] on icon at bounding box center [17, 64] width 8 height 6
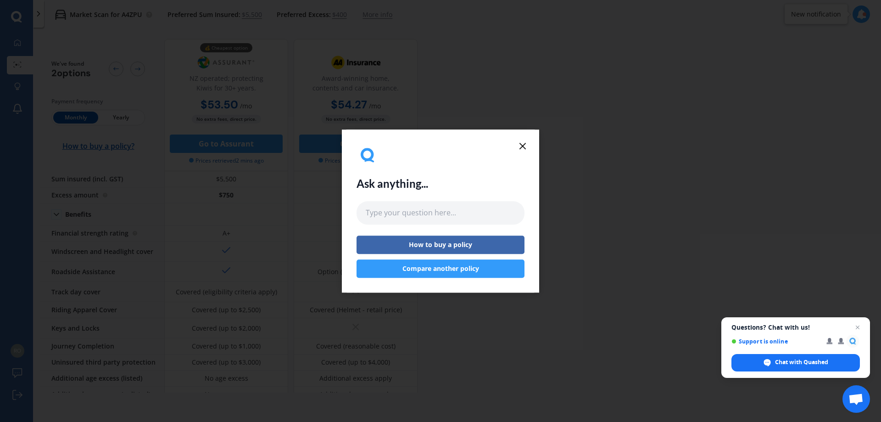
click at [523, 145] on line at bounding box center [523, 146] width 6 height 6
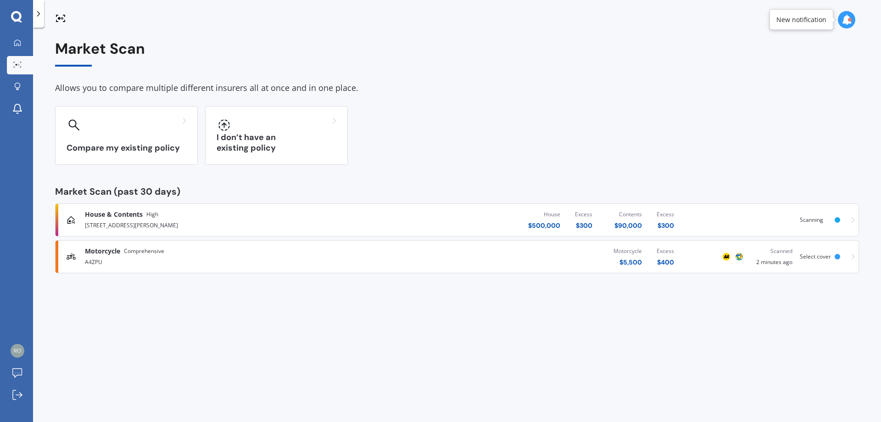
click at [707, 217] on div "House & Contents High [STREET_ADDRESS][PERSON_NAME] House $ 500,000 Excess $ 30…" at bounding box center [457, 220] width 796 height 28
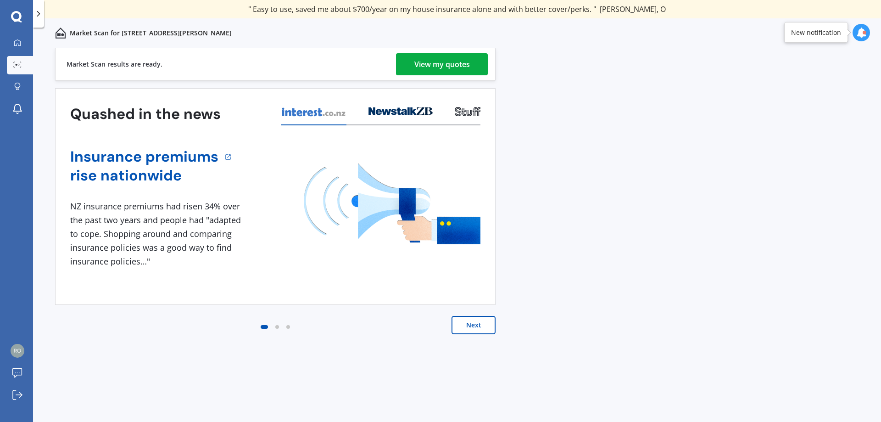
click at [466, 325] on button "Next" at bounding box center [474, 325] width 44 height 18
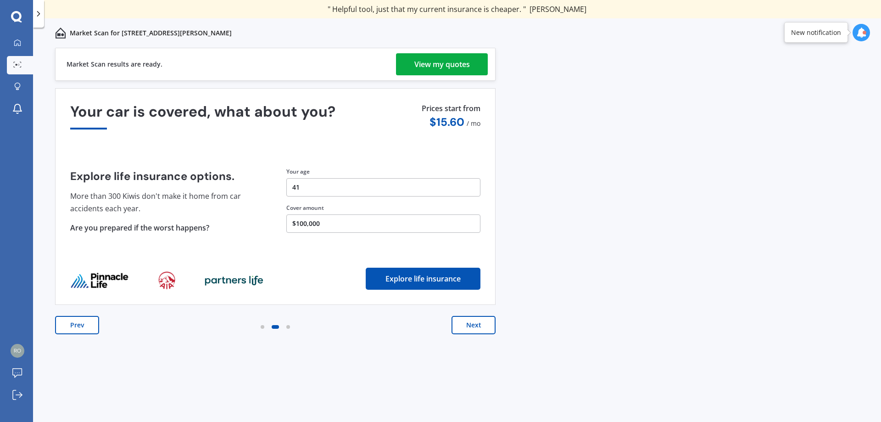
click at [461, 53] on div "Market Scan results are ready. View my quotes" at bounding box center [275, 64] width 441 height 33
click at [458, 64] on div "View my quotes" at bounding box center [442, 64] width 56 height 22
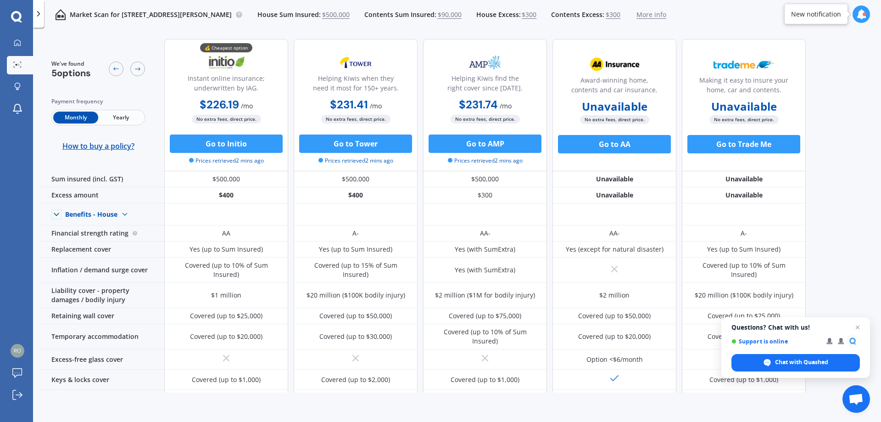
click at [110, 116] on span "Yearly" at bounding box center [120, 118] width 45 height 12
